Goal: Entertainment & Leisure: Consume media (video, audio)

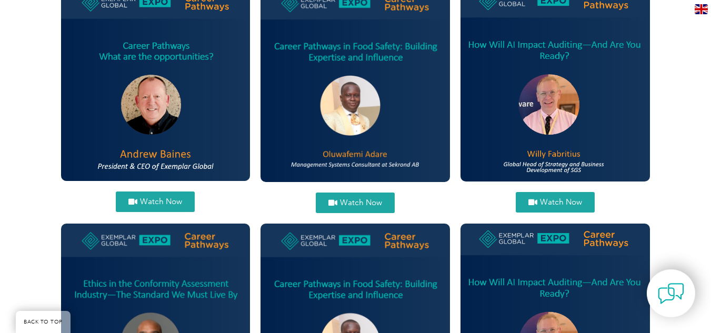
scroll to position [505, 0]
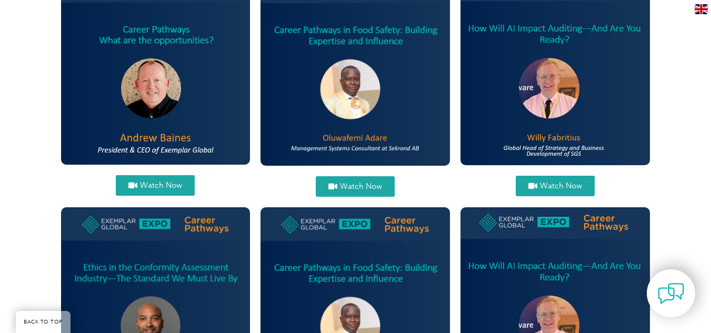
click at [365, 183] on span "Watch Now" at bounding box center [361, 187] width 42 height 8
click at [171, 179] on link "Watch Now" at bounding box center [155, 185] width 79 height 21
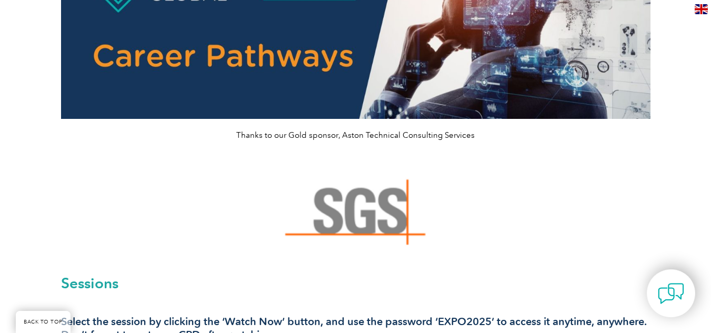
scroll to position [117, 0]
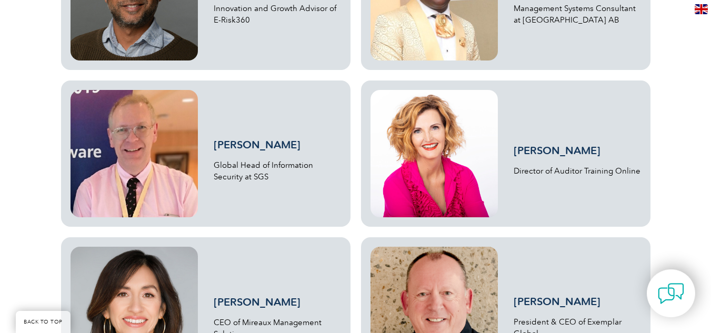
scroll to position [1081, 0]
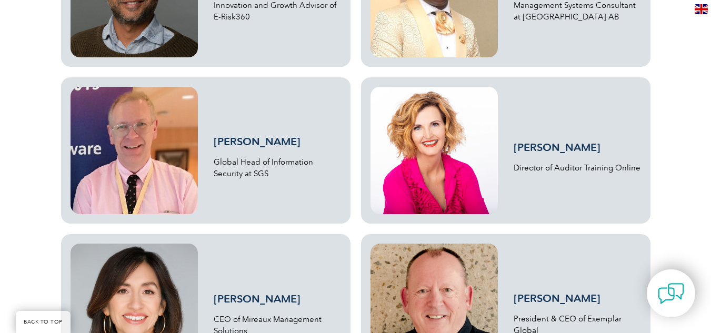
drag, startPoint x: 696, startPoint y: 189, endPoint x: 695, endPoint y: 181, distance: 8.5
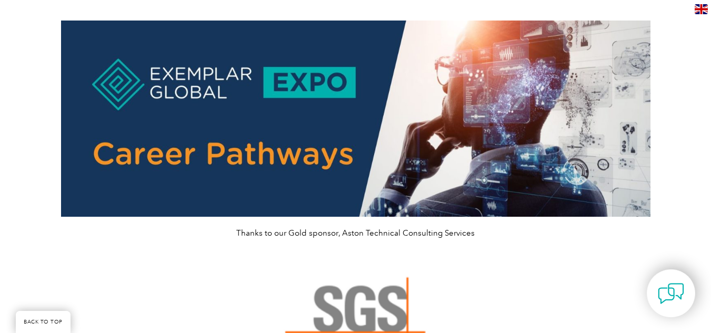
scroll to position [0, 0]
